Goal: Task Accomplishment & Management: Manage account settings

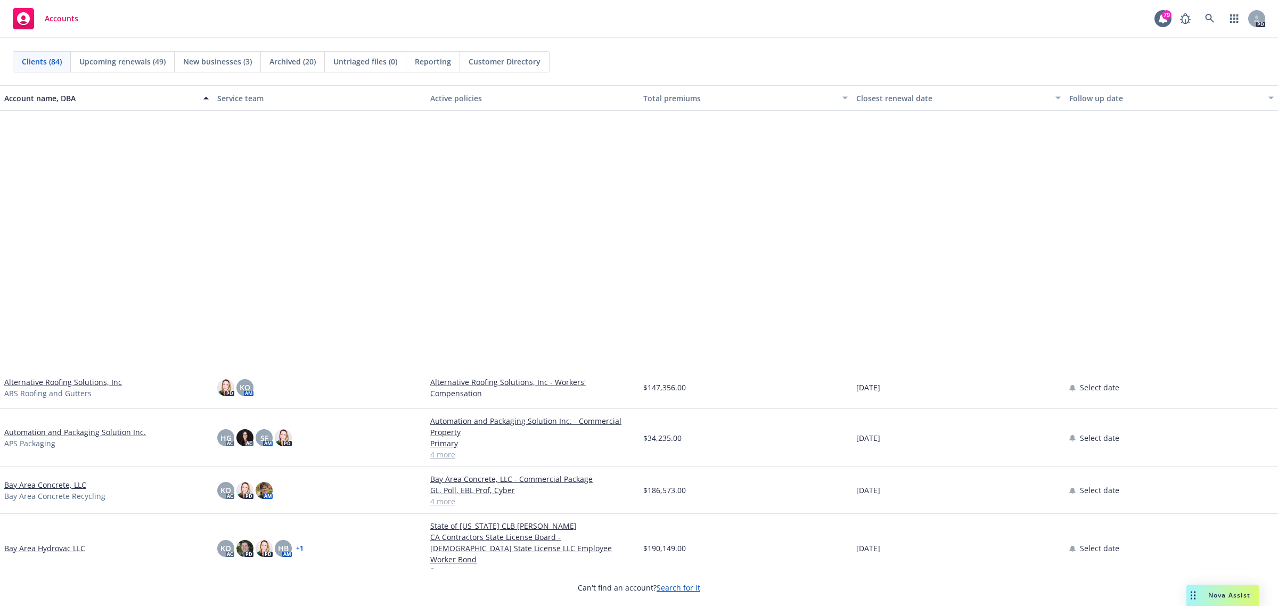
scroll to position [399, 0]
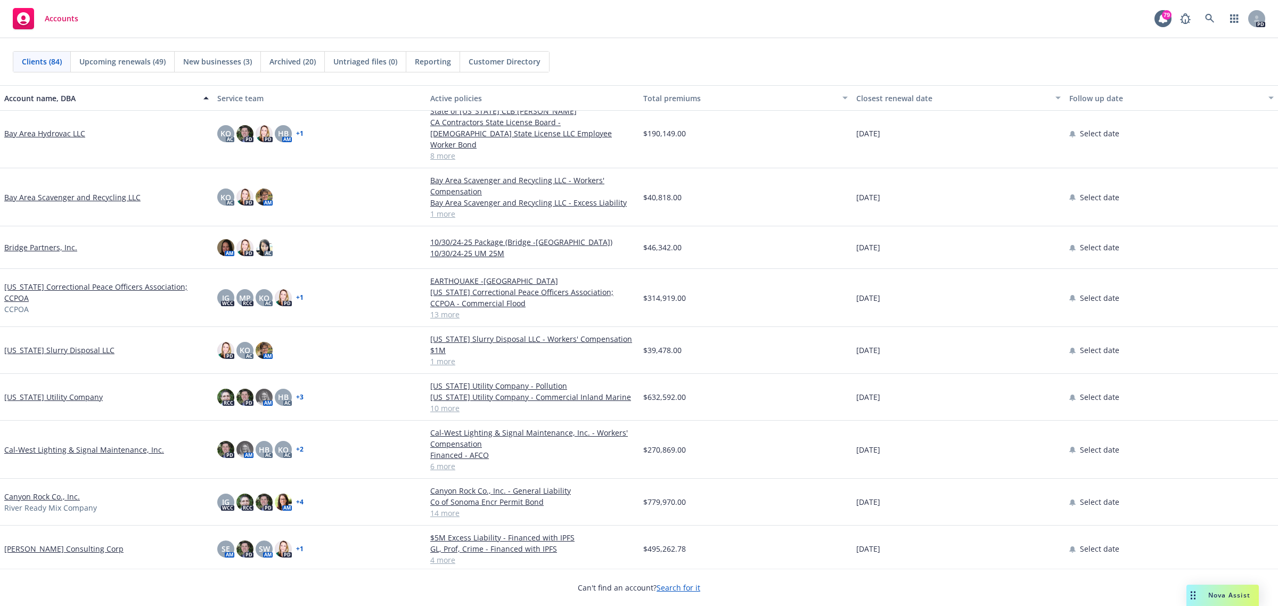
click at [36, 444] on link "Cal-West Lighting & Signal Maintenance, Inc." at bounding box center [84, 449] width 160 height 11
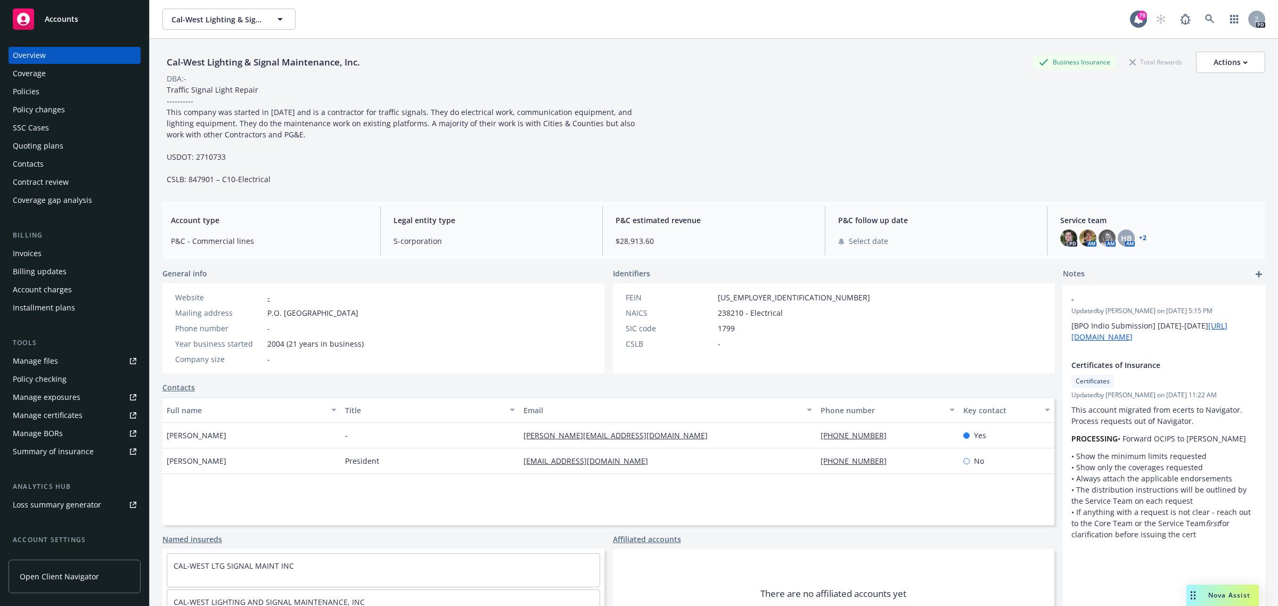
click at [44, 412] on div "Manage certificates" at bounding box center [48, 415] width 70 height 17
